Goal: Information Seeking & Learning: Find contact information

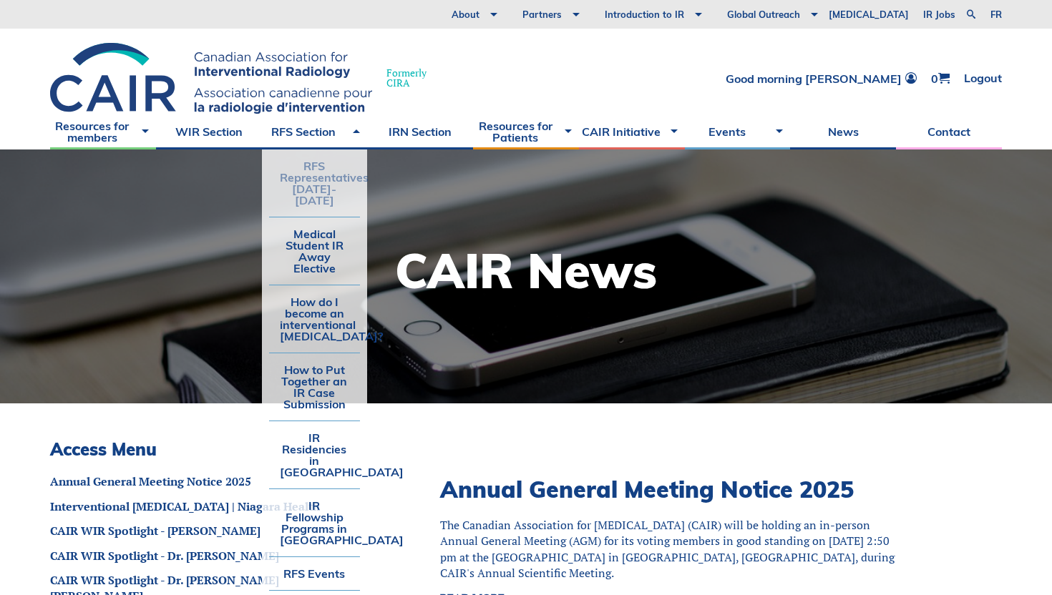
click at [332, 185] on link "RFS Representatives [DATE]-[DATE]" at bounding box center [315, 183] width 92 height 67
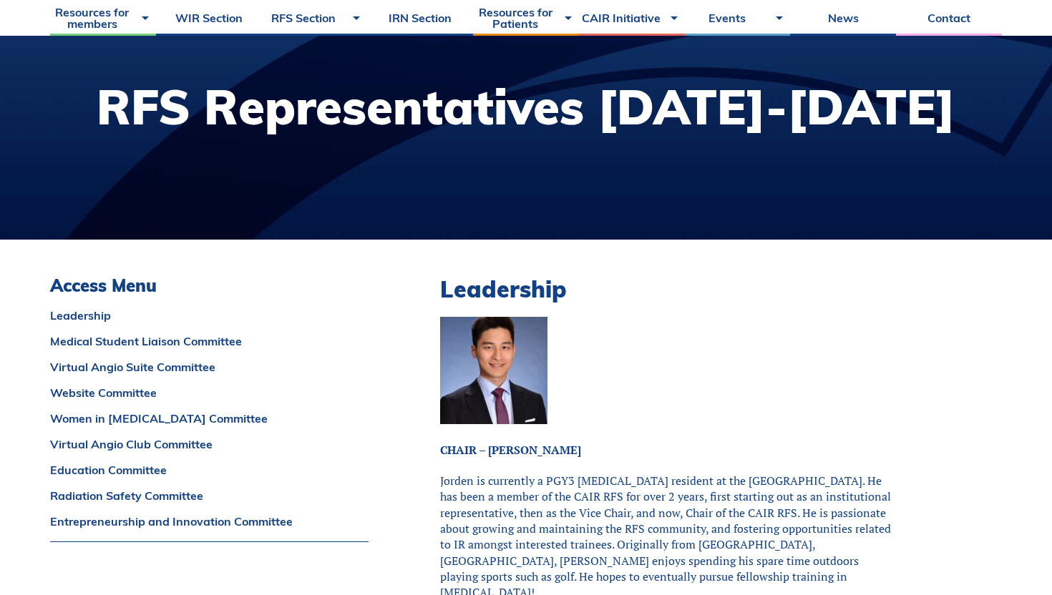
scroll to position [294, 0]
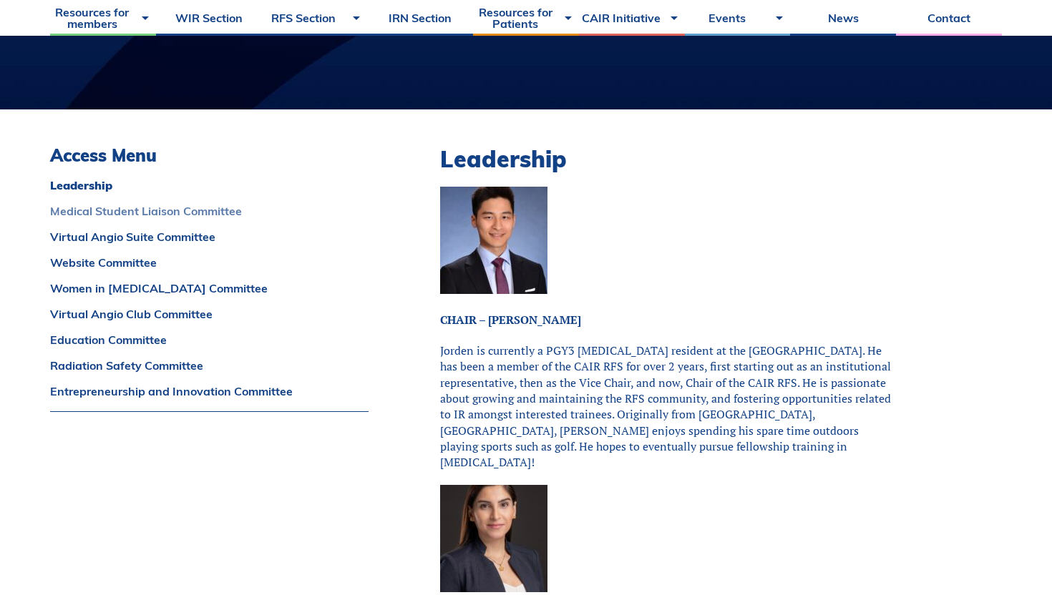
click at [225, 211] on link "Medical Student Liaison Committee" at bounding box center [209, 210] width 318 height 11
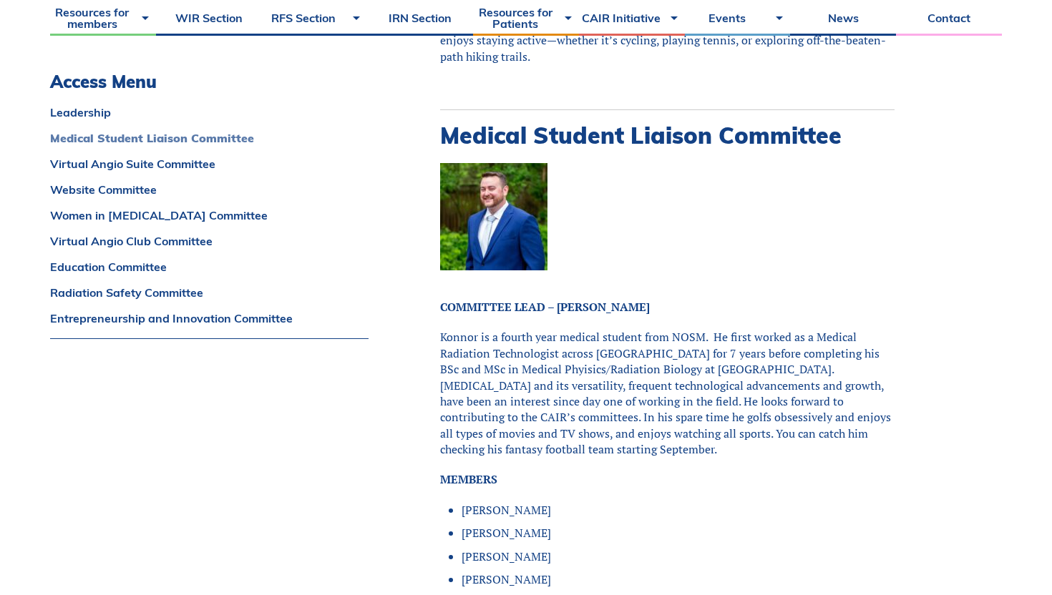
scroll to position [1059, 0]
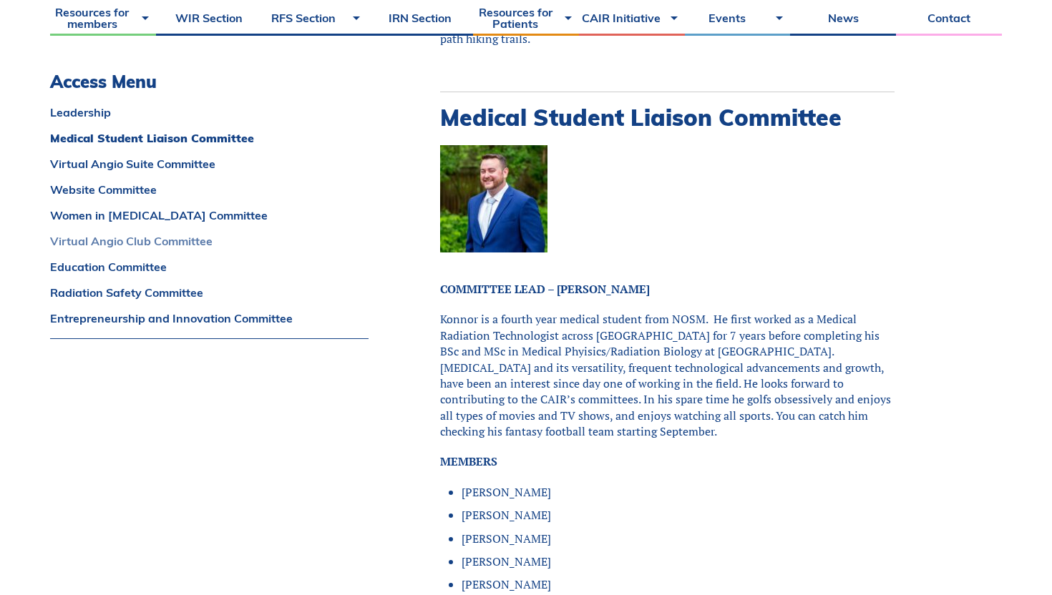
click at [183, 235] on link "Virtual Angio Club Committee" at bounding box center [209, 240] width 318 height 11
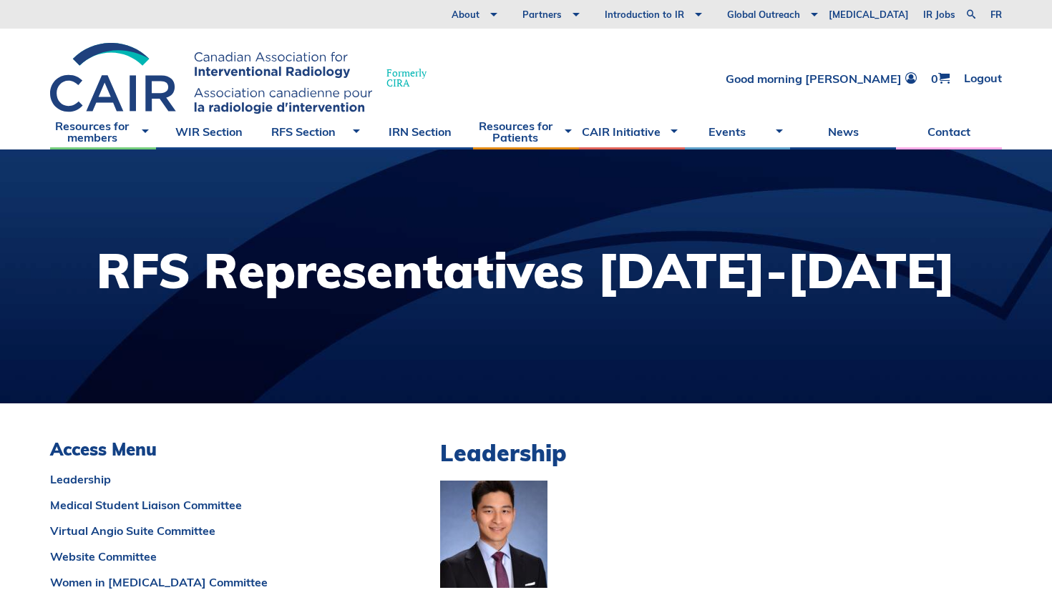
scroll to position [246, 0]
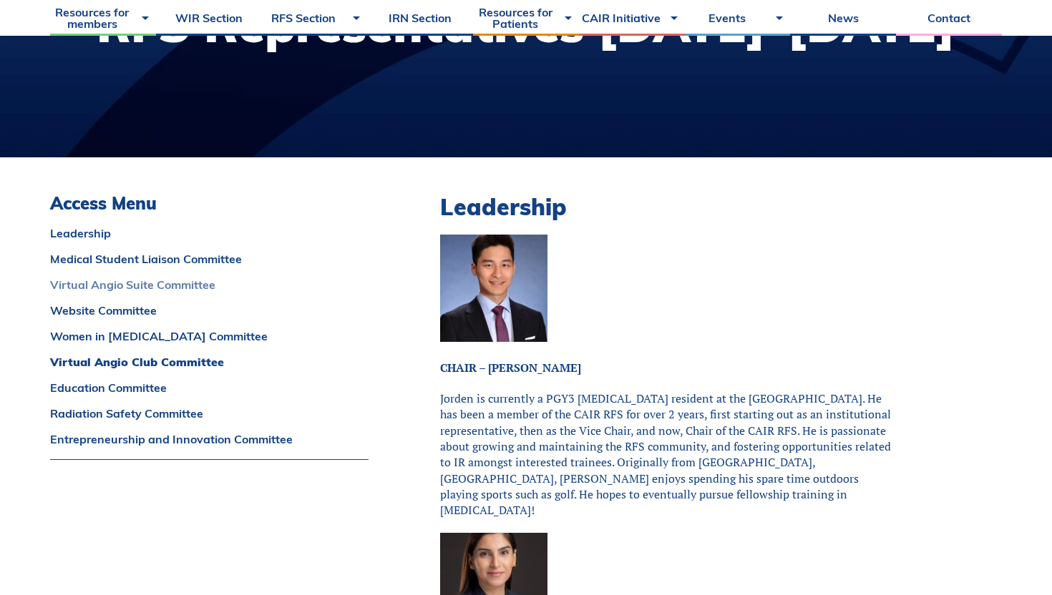
click at [208, 284] on link "Virtual Angio Suite Committee" at bounding box center [209, 284] width 318 height 11
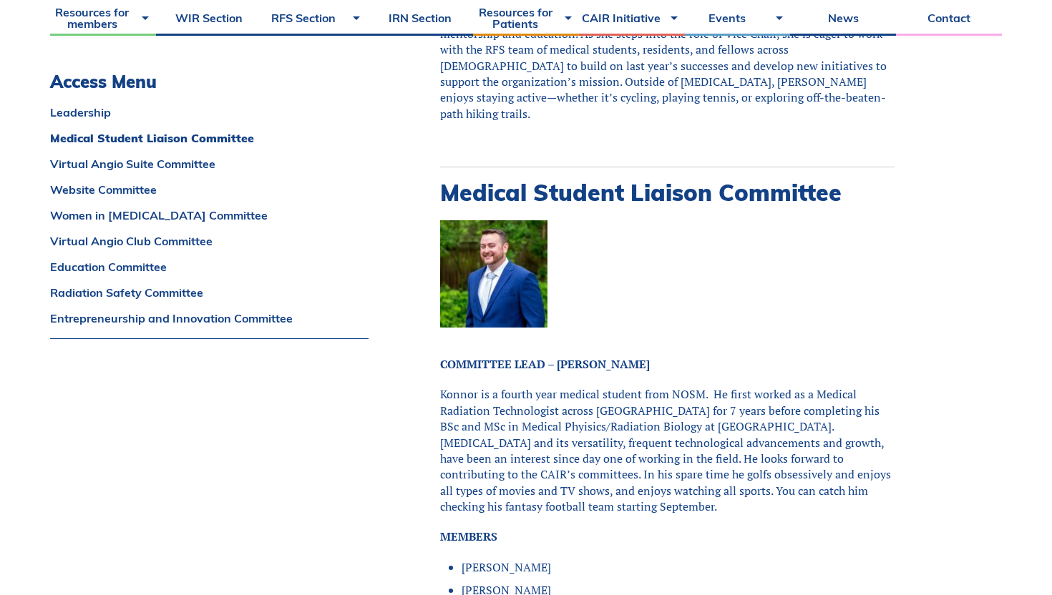
scroll to position [969, 0]
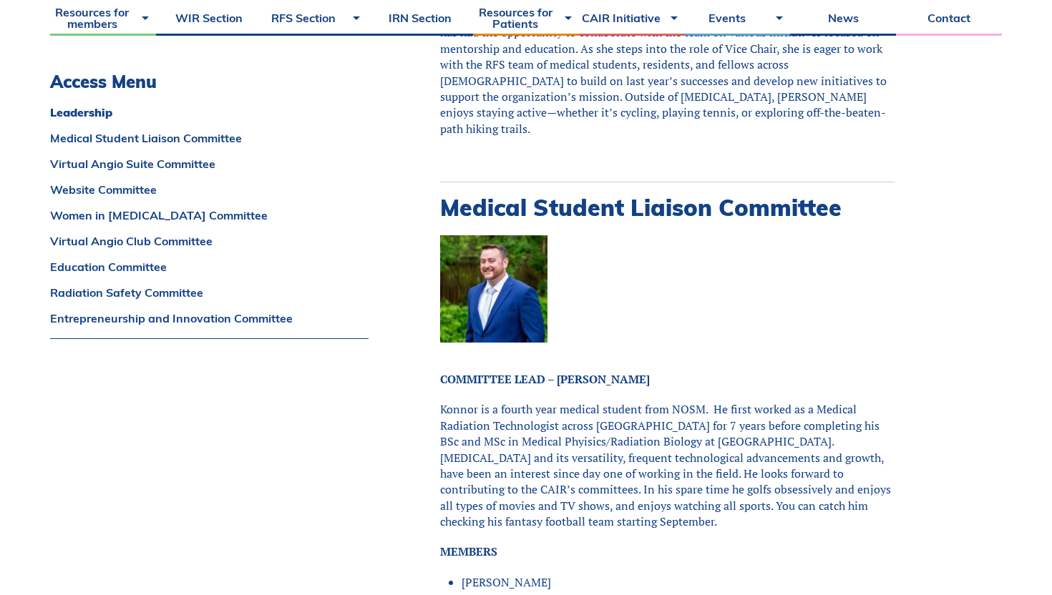
click at [736, 194] on h2 "Medical Student Liaison Committee" at bounding box center [667, 207] width 454 height 27
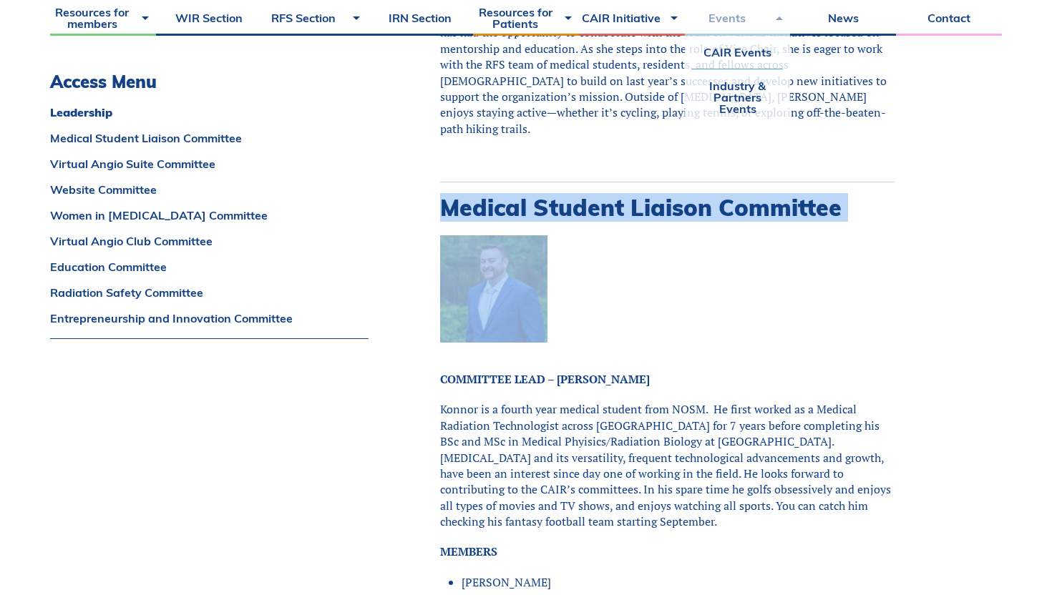
copy div "Medical Student Liaison Committee"
click at [734, 412] on p "Konnor is a fourth year medical student from NOSM. He first worked as a Medical…" at bounding box center [667, 466] width 454 height 128
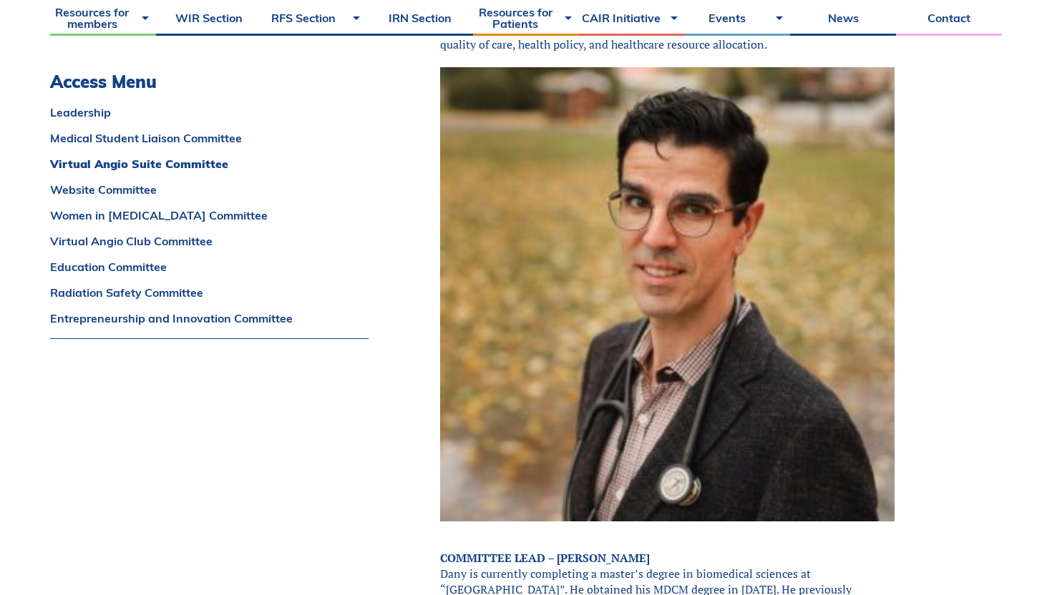
scroll to position [3016, 0]
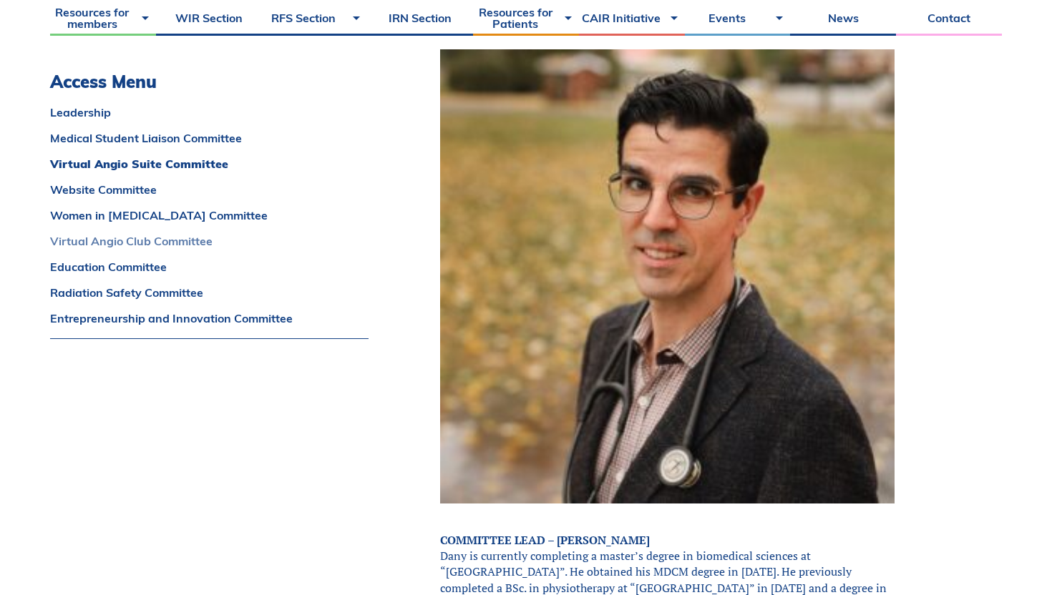
click at [191, 241] on link "Virtual Angio Club Committee" at bounding box center [209, 240] width 318 height 11
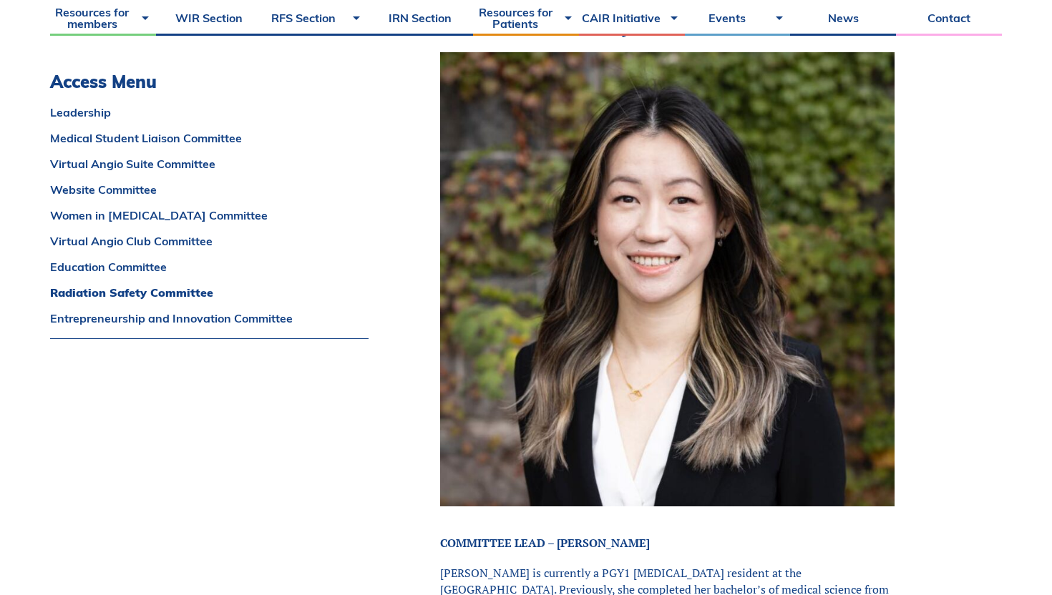
scroll to position [9793, 0]
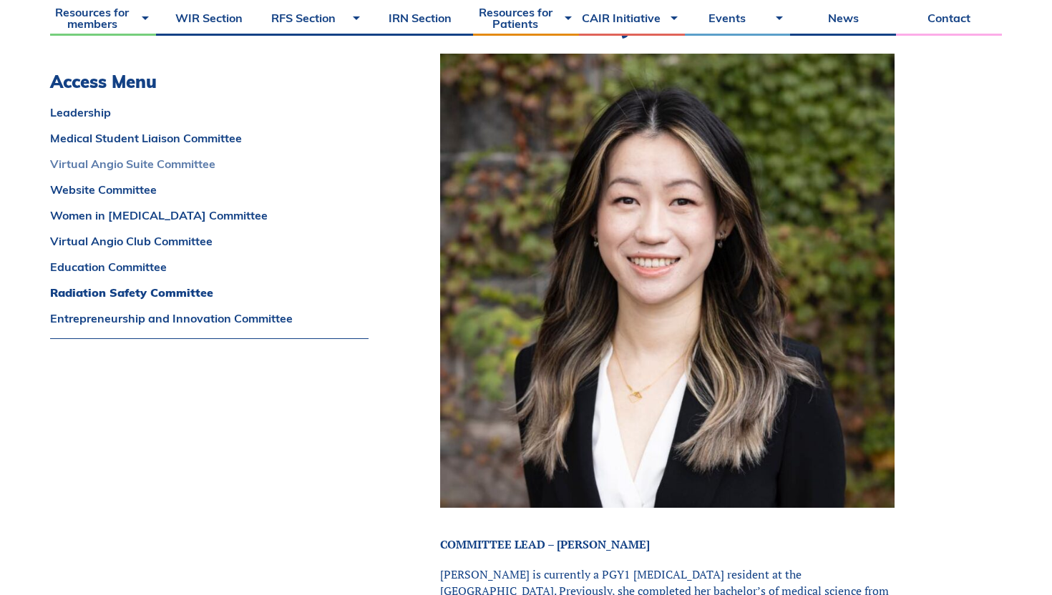
click at [152, 169] on link "Virtual Angio Suite Committee" at bounding box center [209, 163] width 318 height 11
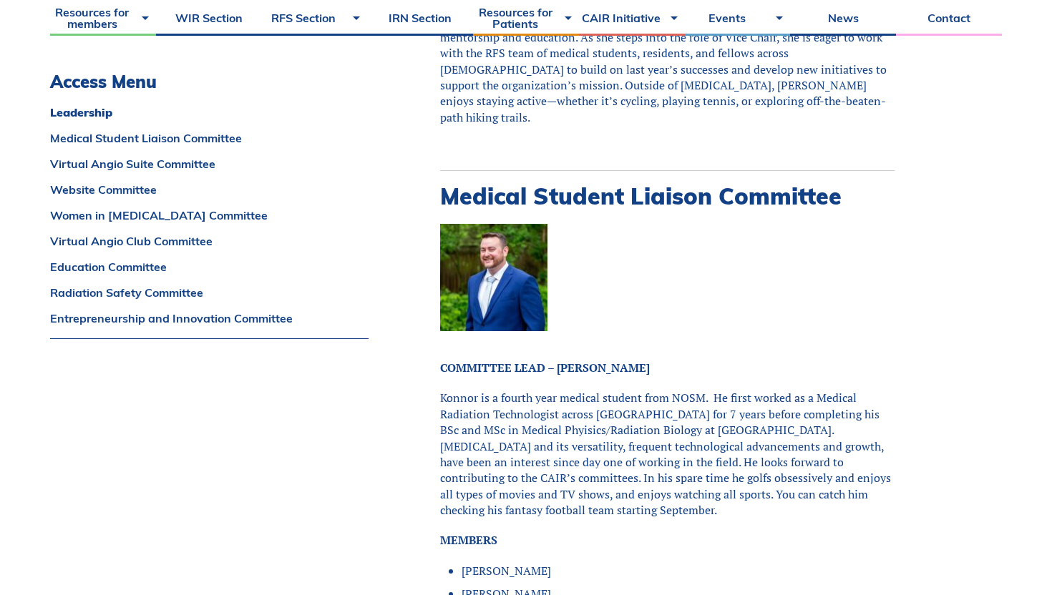
scroll to position [979, 0]
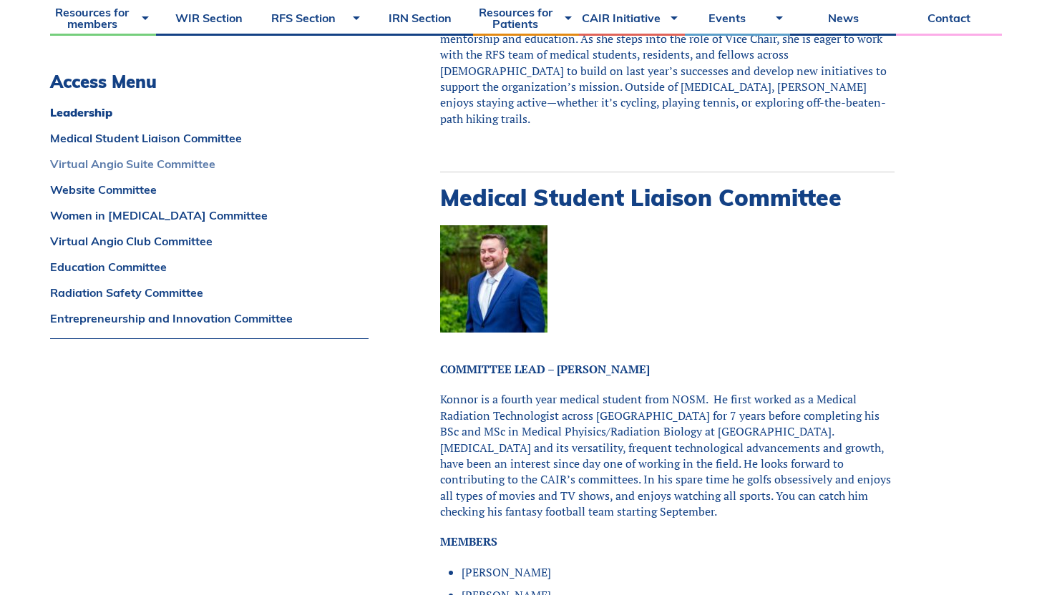
click at [191, 161] on link "Virtual Angio Suite Committee" at bounding box center [209, 163] width 318 height 11
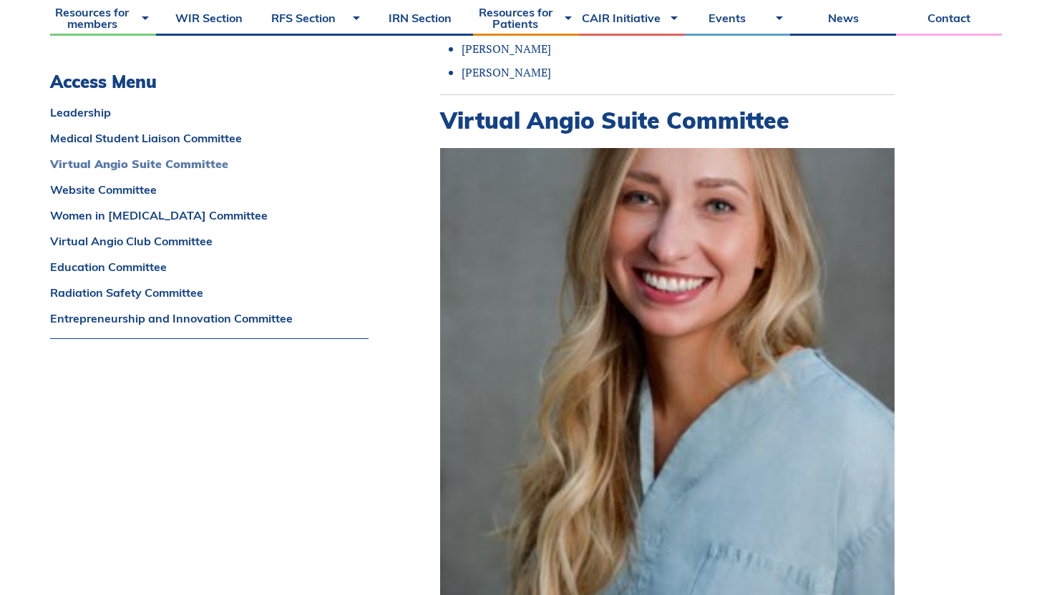
scroll to position [2294, 0]
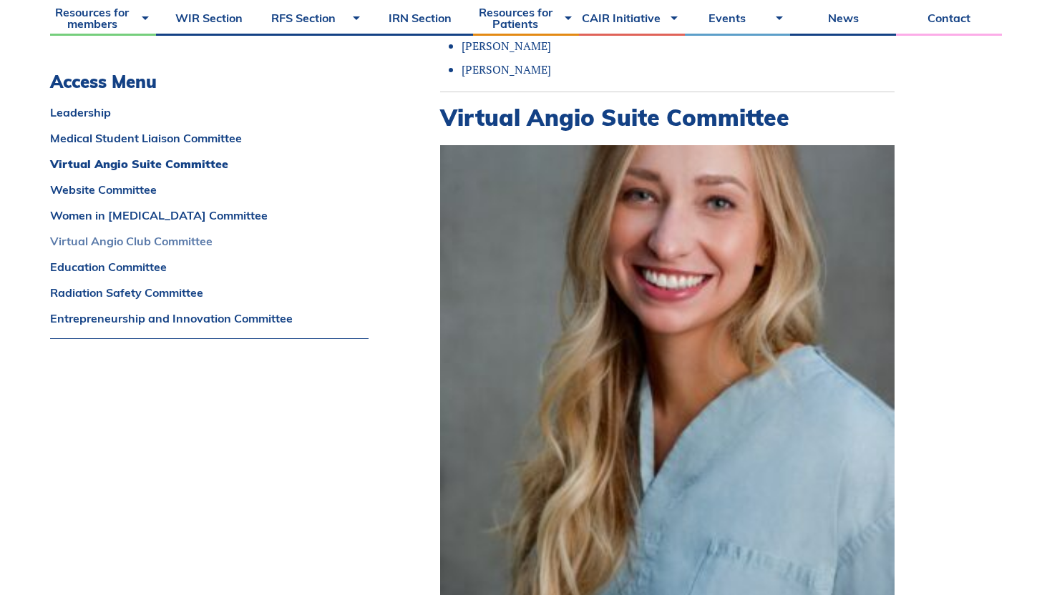
click at [152, 241] on link "Virtual Angio Club Committee" at bounding box center [209, 240] width 318 height 11
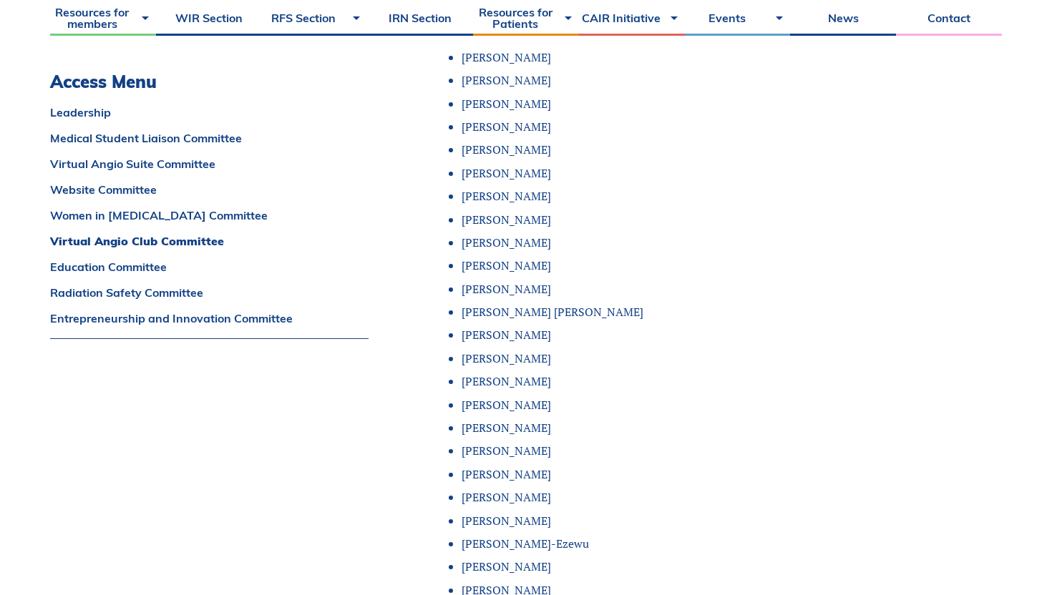
scroll to position [7035, 0]
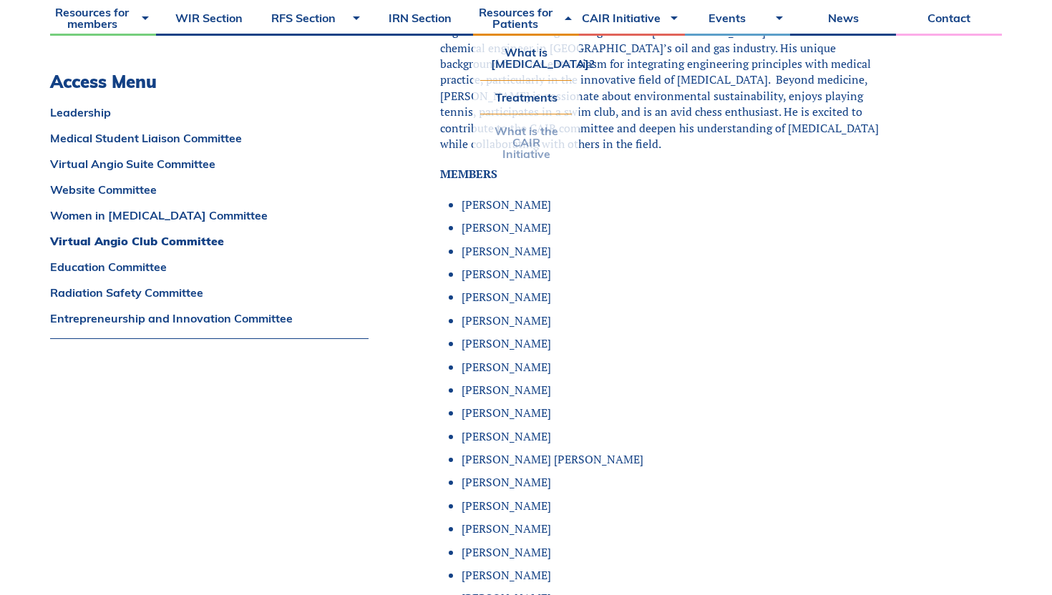
click at [510, 149] on link "What is the CAIR Initiative" at bounding box center [526, 143] width 92 height 56
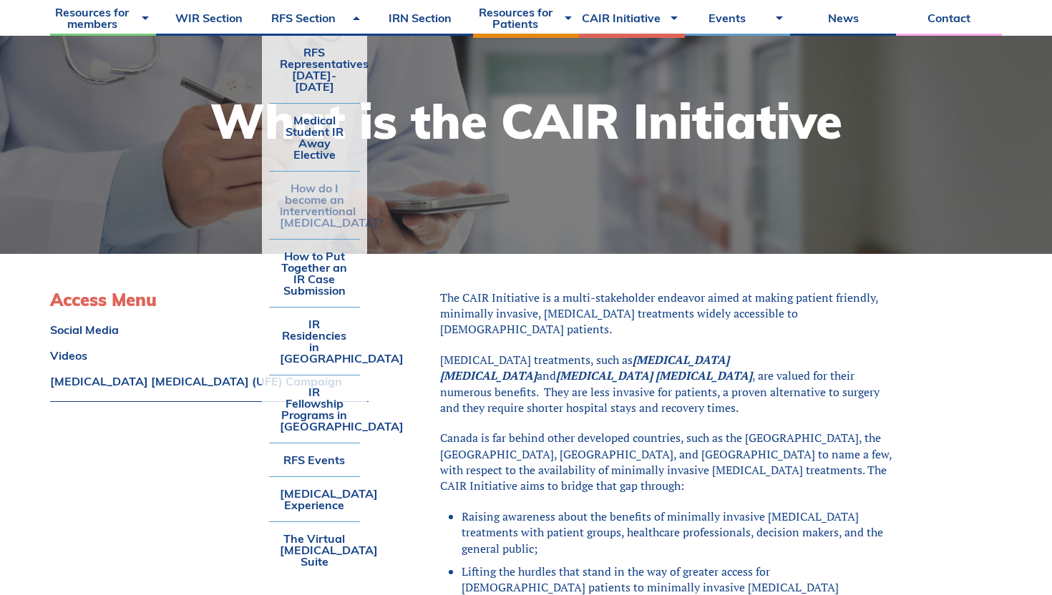
scroll to position [152, 0]
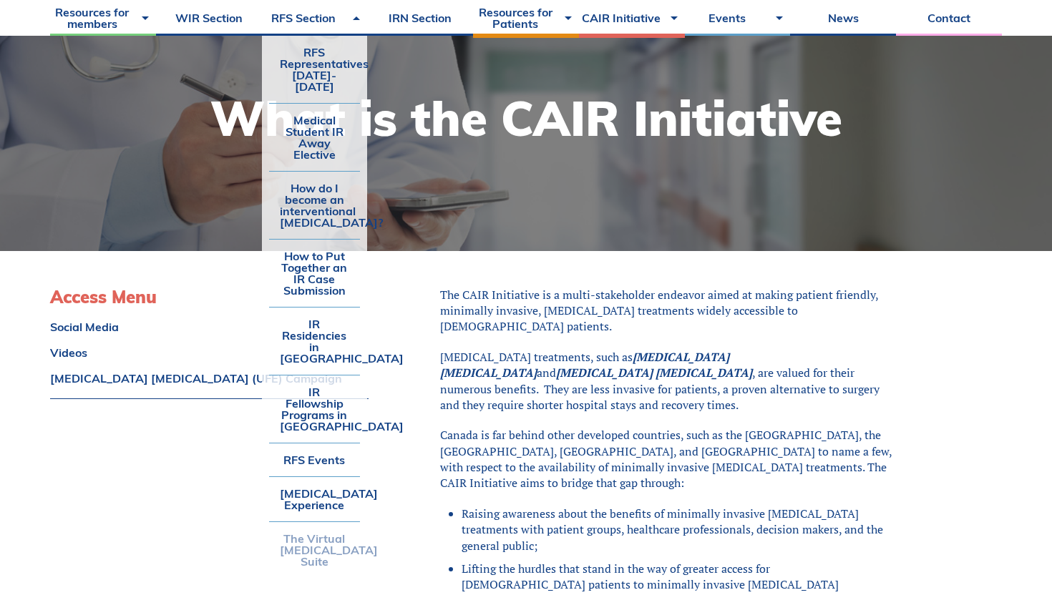
click at [338, 532] on link "The Virtual [MEDICAL_DATA] Suite" at bounding box center [315, 550] width 92 height 56
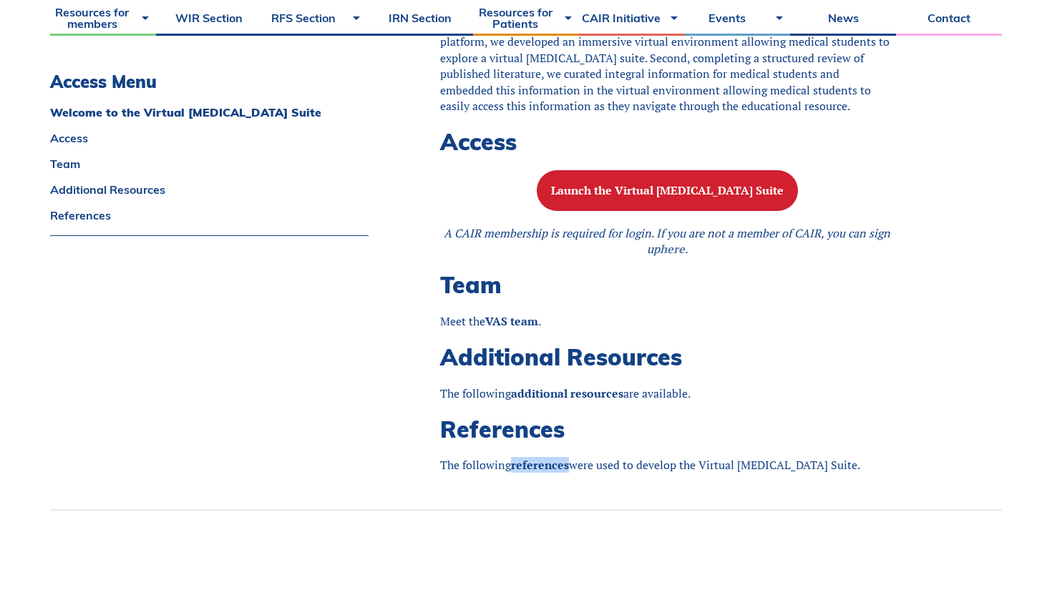
scroll to position [1164, 0]
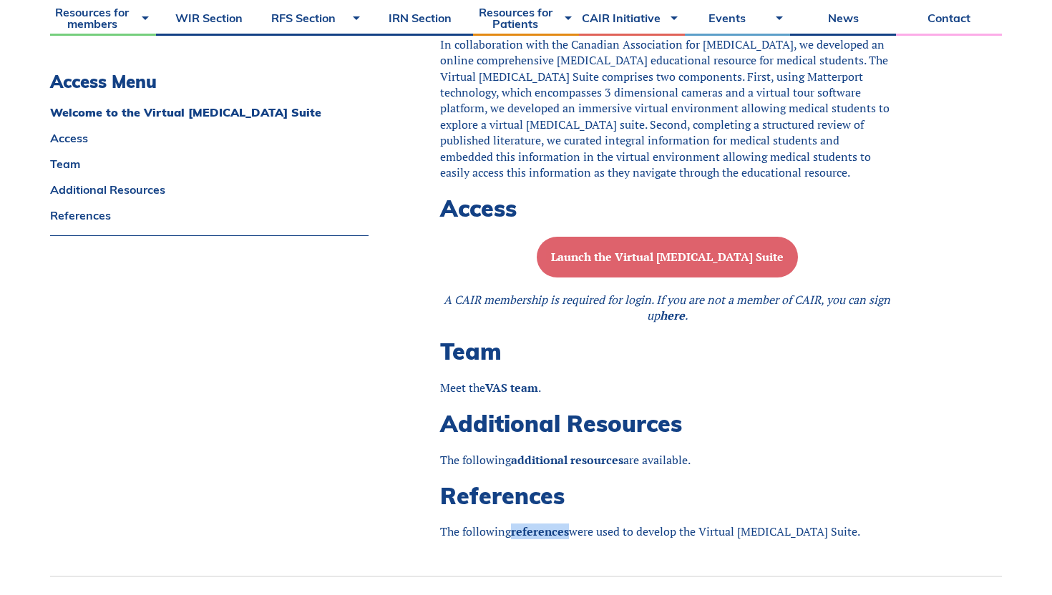
click at [672, 275] on button "Launch the Virtual Angiography Suite" at bounding box center [667, 257] width 261 height 41
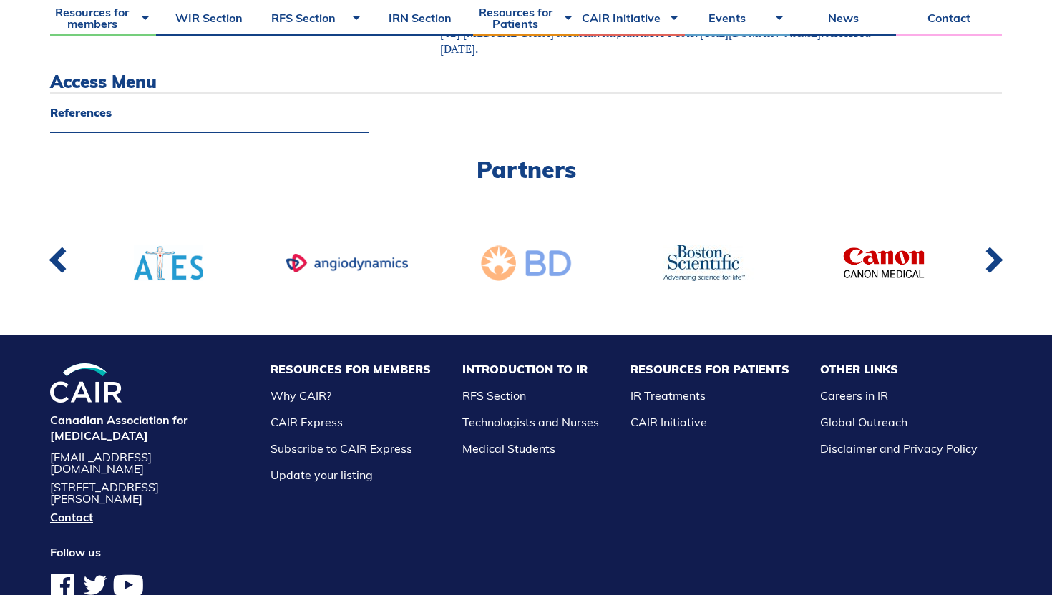
scroll to position [2756, 0]
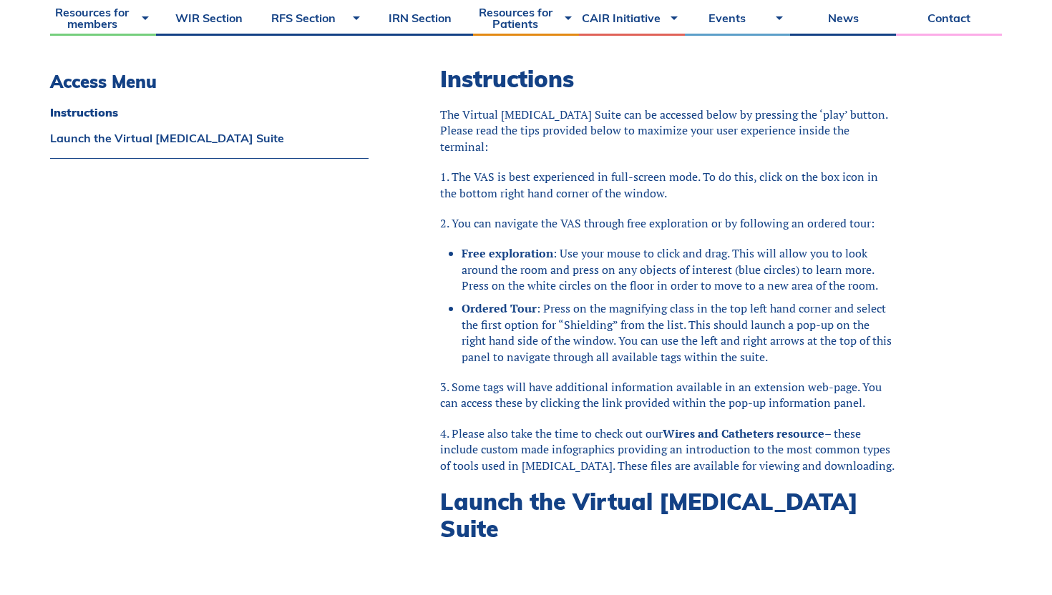
scroll to position [362, 0]
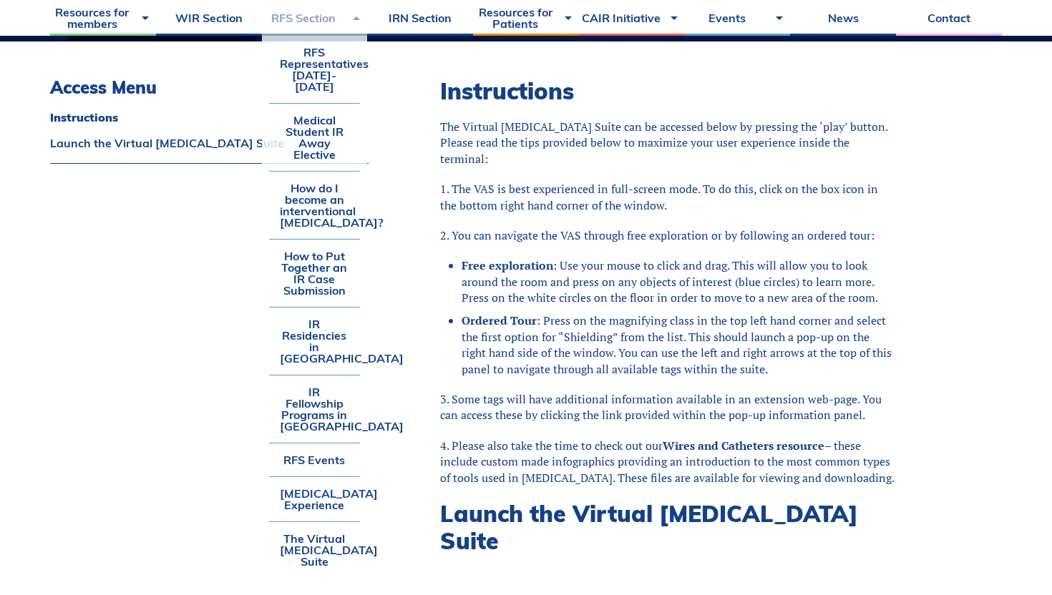
click at [321, 17] on link "RFS Section" at bounding box center [315, 18] width 106 height 36
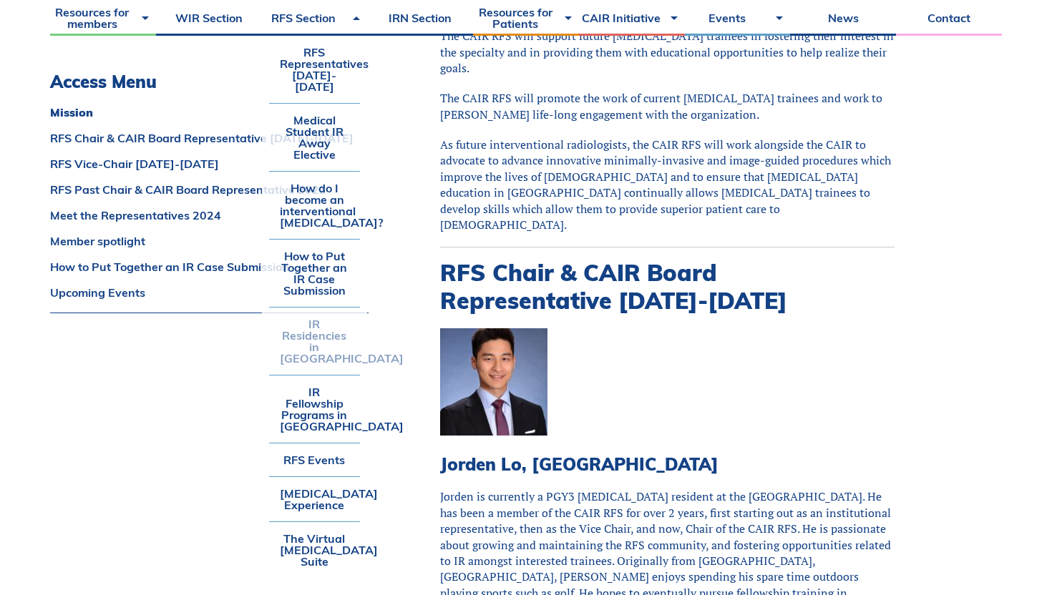
scroll to position [523, 0]
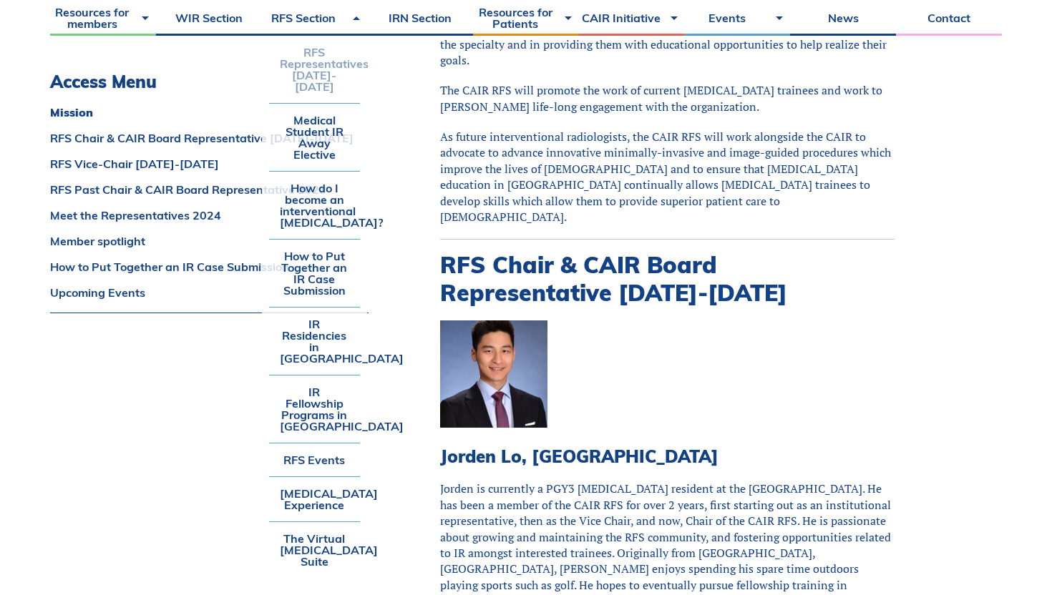
click at [326, 78] on link "RFS Representatives [DATE]-[DATE]" at bounding box center [315, 69] width 92 height 67
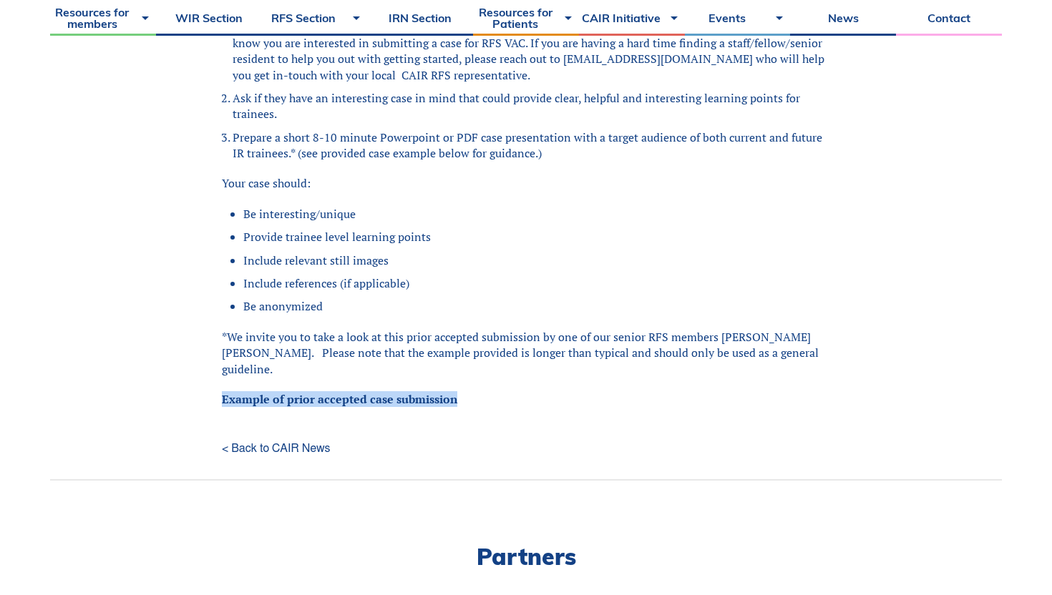
scroll to position [356, 0]
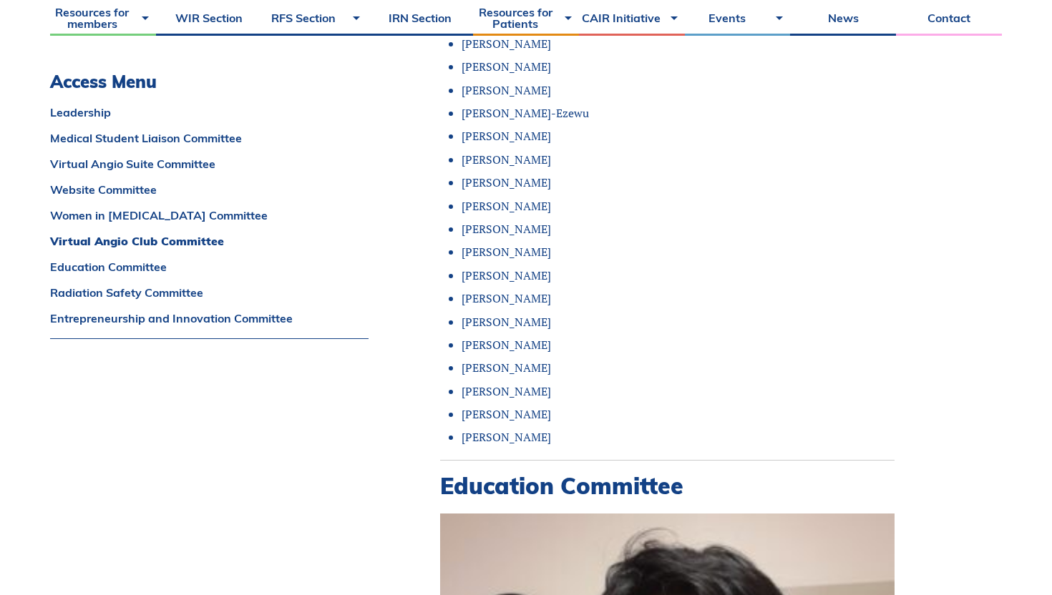
scroll to position [7616, 0]
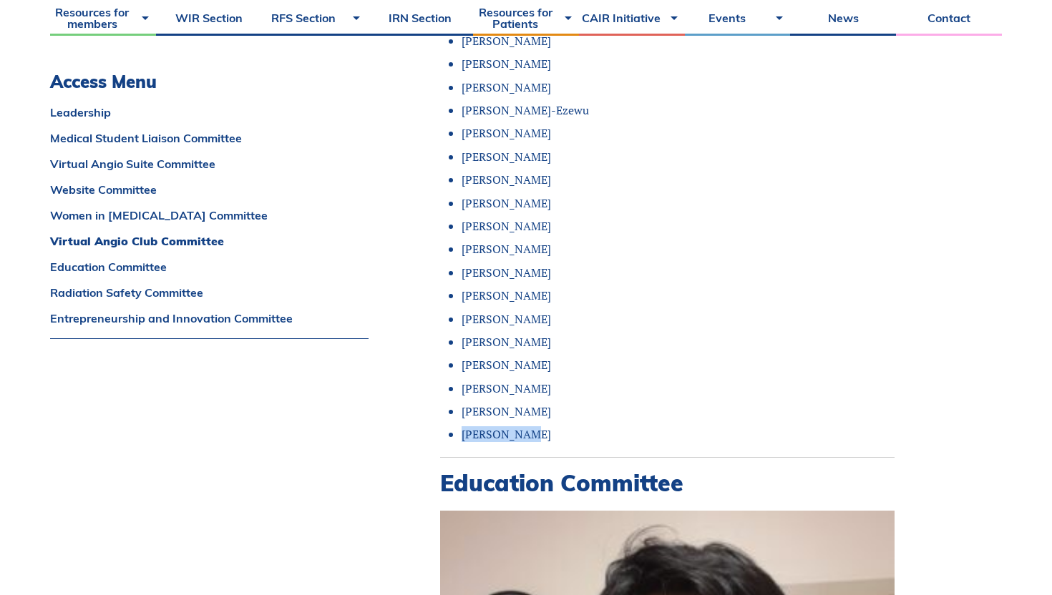
click at [526, 427] on li "[PERSON_NAME]" at bounding box center [678, 435] width 433 height 16
copy li "[PERSON_NAME]"
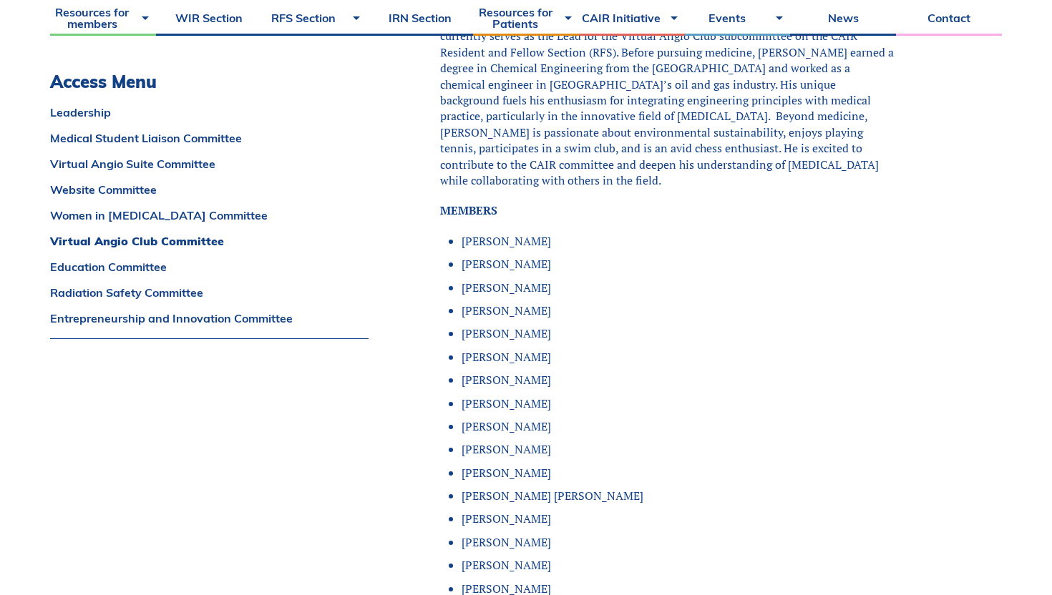
scroll to position [7017, 0]
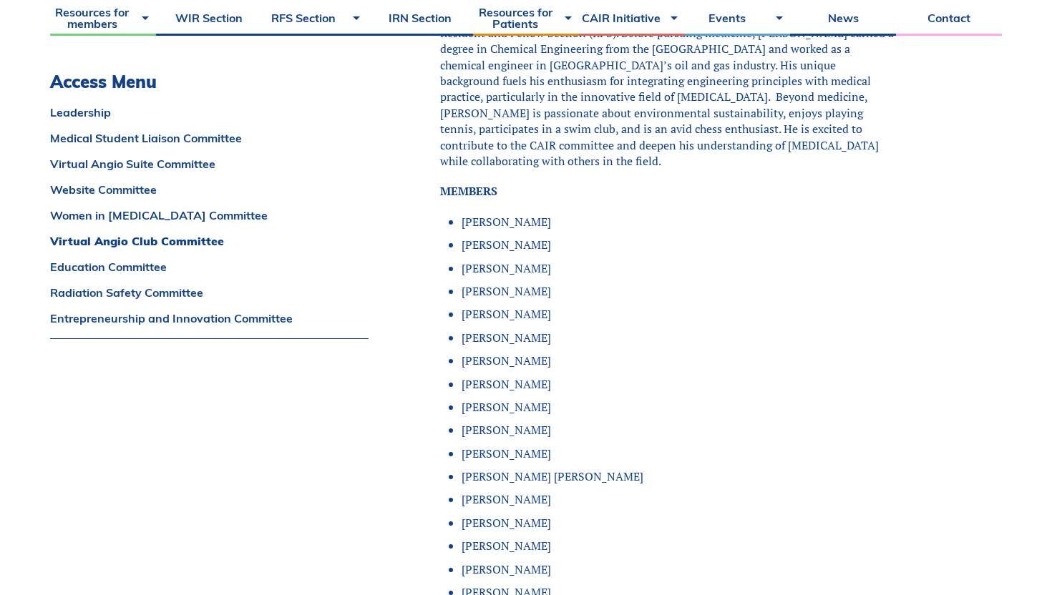
click at [557, 353] on li "[PERSON_NAME]" at bounding box center [678, 361] width 433 height 16
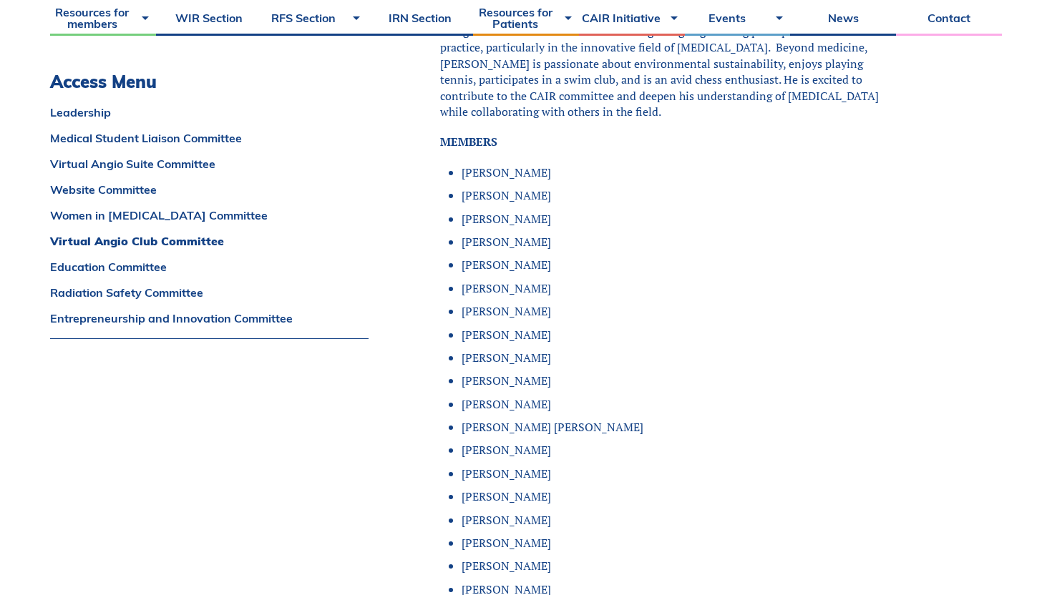
scroll to position [7067, 0]
drag, startPoint x: 531, startPoint y: 332, endPoint x: 499, endPoint y: 327, distance: 32.6
click at [499, 372] on li "[PERSON_NAME]" at bounding box center [678, 380] width 433 height 16
click at [528, 372] on li "[PERSON_NAME]" at bounding box center [678, 380] width 433 height 16
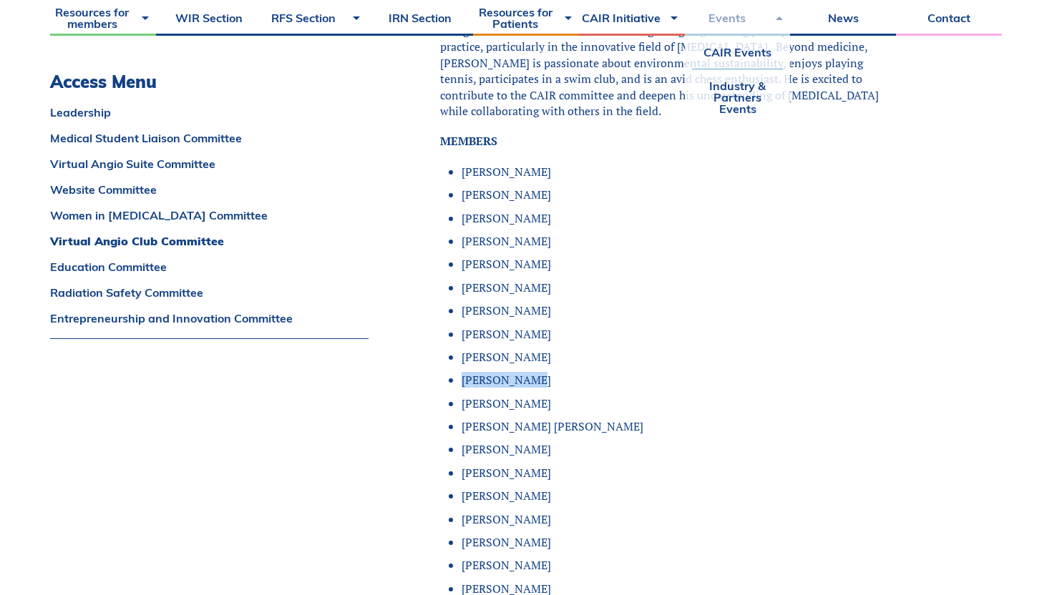
copy li "[PERSON_NAME]"
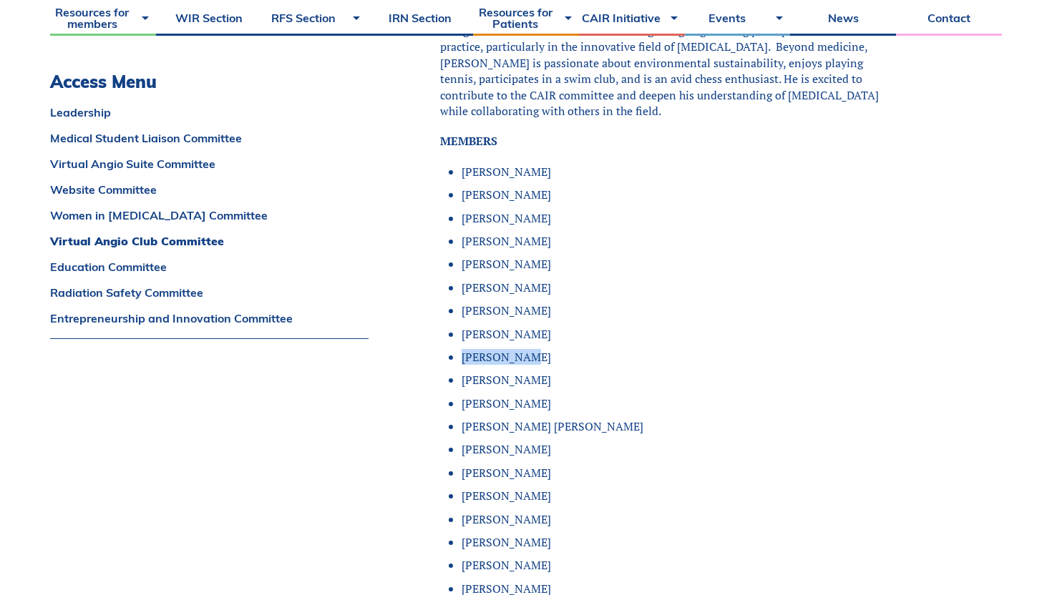
drag, startPoint x: 535, startPoint y: 306, endPoint x: 522, endPoint y: 307, distance: 12.2
click at [522, 349] on li "[PERSON_NAME]" at bounding box center [678, 357] width 433 height 16
copy li "[PERSON_NAME]"
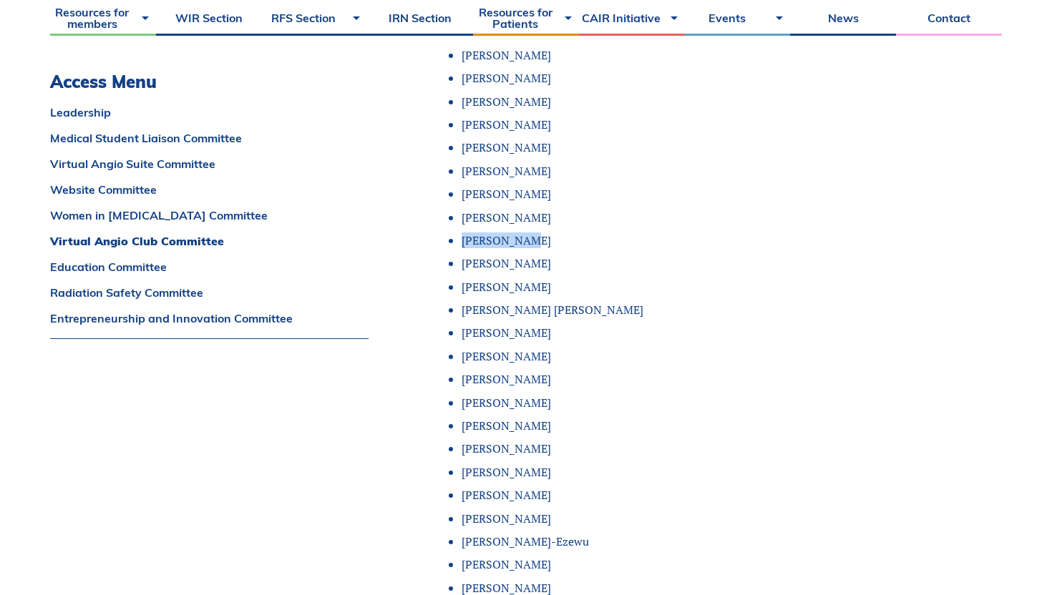
scroll to position [7189, 0]
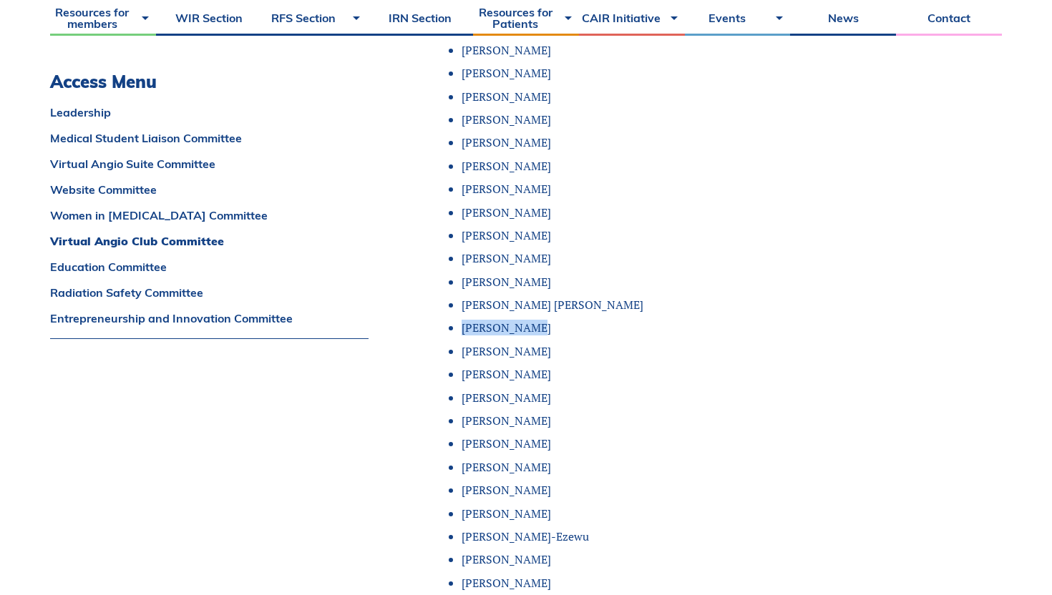
click at [532, 320] on li "[PERSON_NAME]" at bounding box center [678, 328] width 433 height 16
copy li "[PERSON_NAME]"
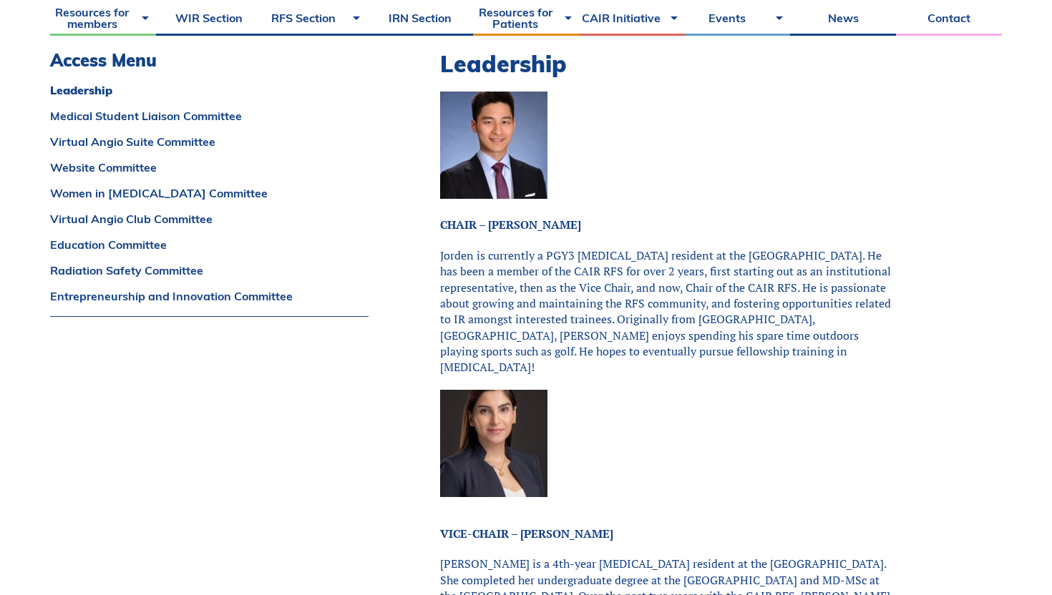
scroll to position [349, 0]
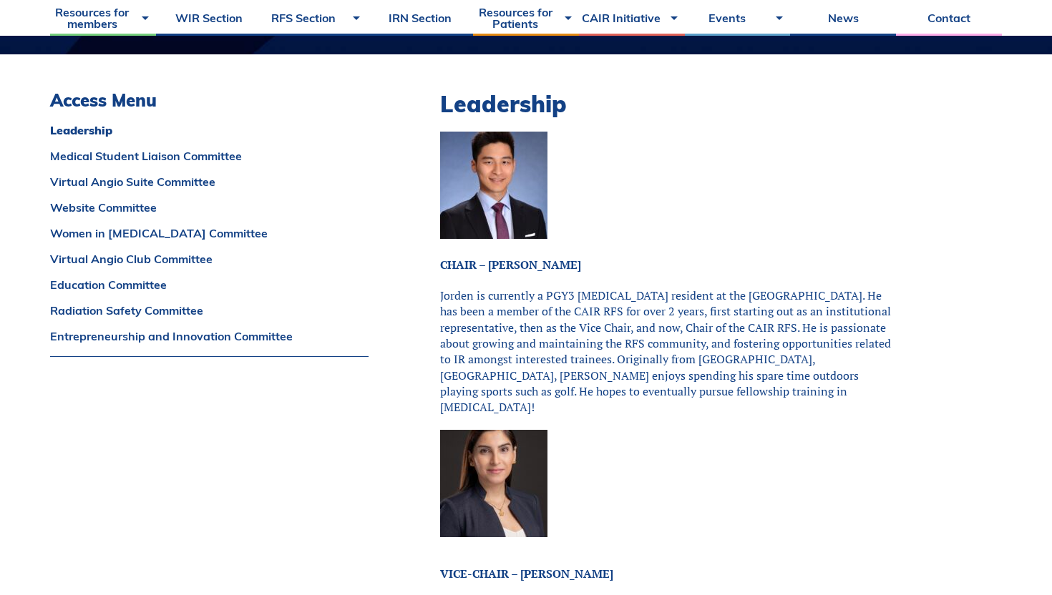
click at [462, 166] on img at bounding box center [493, 185] width 107 height 107
click at [203, 260] on link "Virtual Angio Club Committee" at bounding box center [209, 258] width 318 height 11
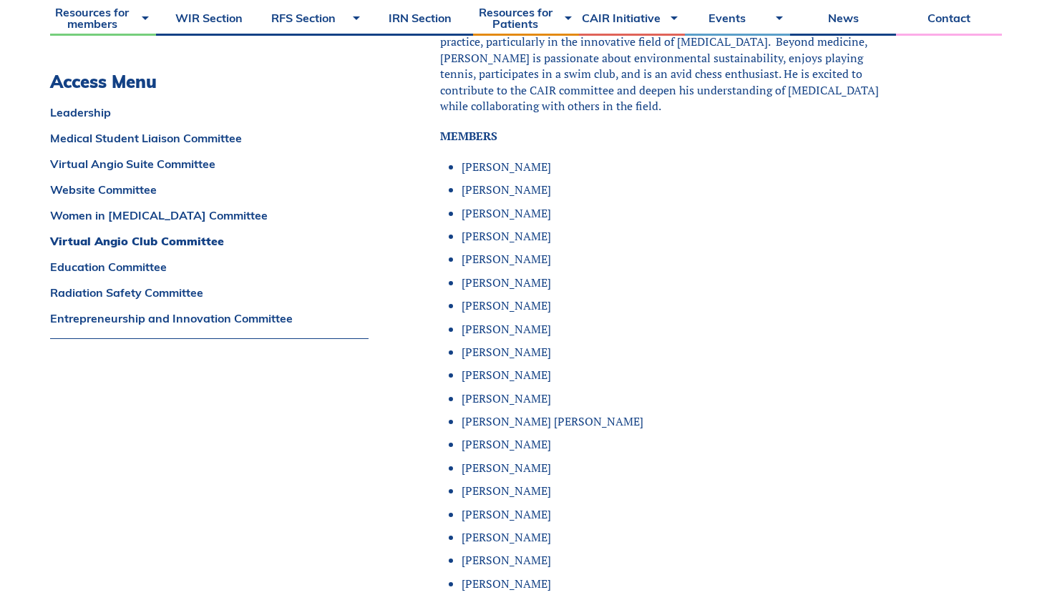
scroll to position [7063, 0]
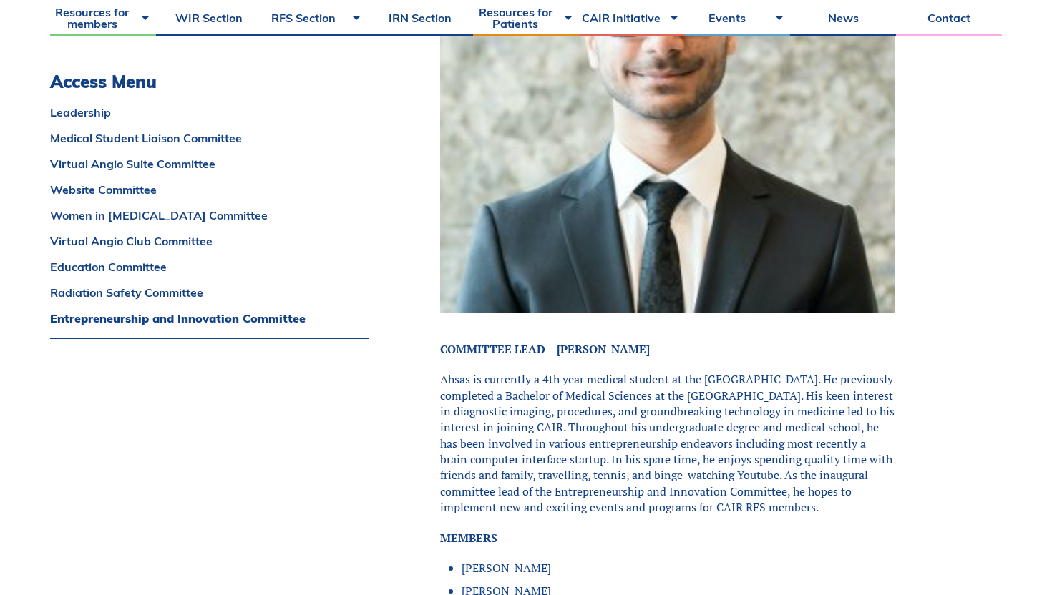
scroll to position [11105, 0]
